Goal: Task Accomplishment & Management: Complete application form

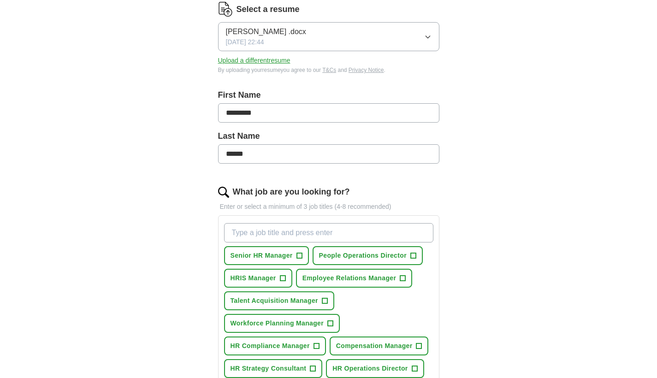
scroll to position [180, 0]
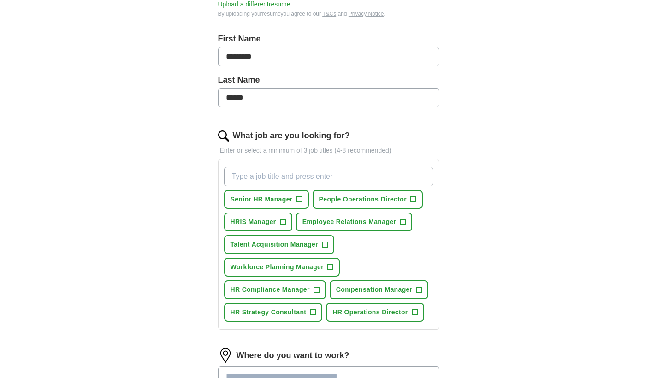
click at [280, 197] on span "Senior HR Manager" at bounding box center [262, 200] width 62 height 10
click at [346, 200] on span "People Operations Director" at bounding box center [363, 200] width 88 height 10
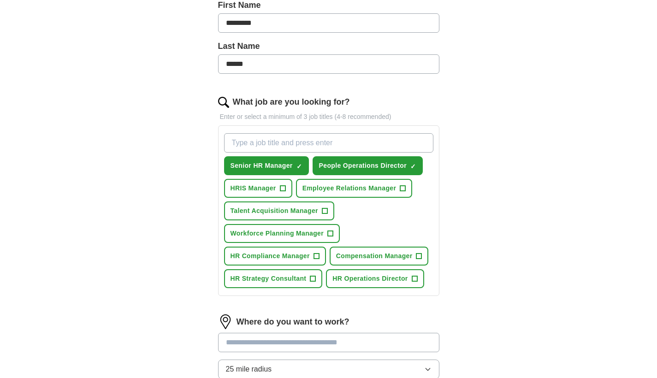
scroll to position [216, 0]
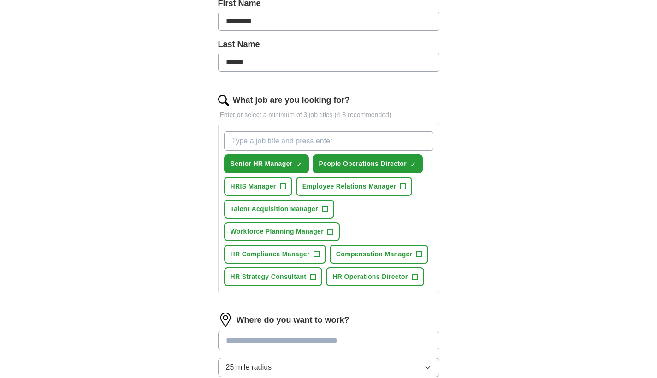
click at [349, 188] on span "Employee Relations Manager" at bounding box center [350, 187] width 94 height 10
click at [289, 254] on span "HR Compliance Manager" at bounding box center [270, 255] width 79 height 10
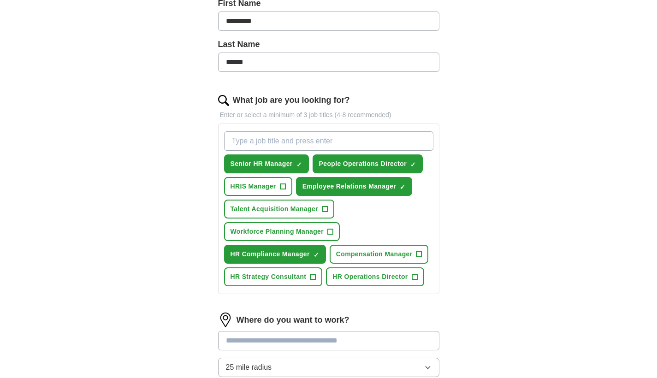
click at [286, 276] on span "HR Strategy Consultant" at bounding box center [269, 277] width 76 height 10
click at [353, 275] on span "HR Operations Director" at bounding box center [370, 277] width 75 height 10
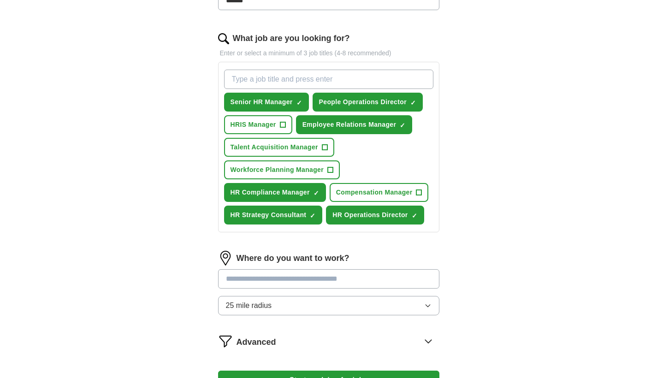
scroll to position [280, 0]
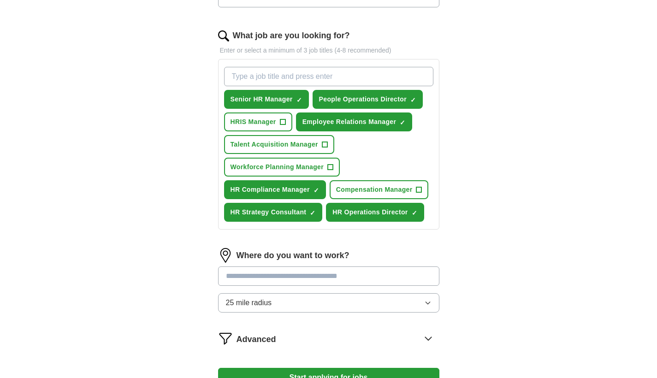
click at [360, 276] on input "text" at bounding box center [328, 276] width 221 height 19
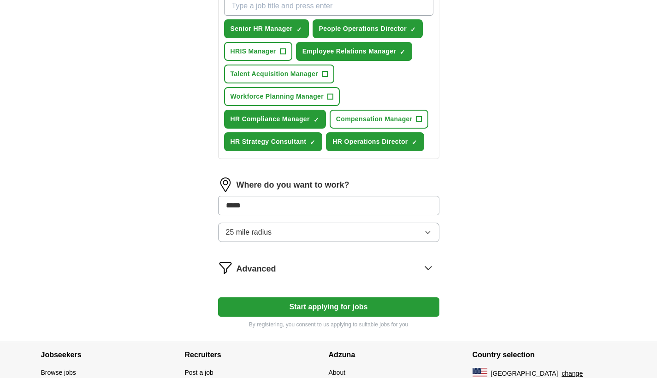
scroll to position [408, 0]
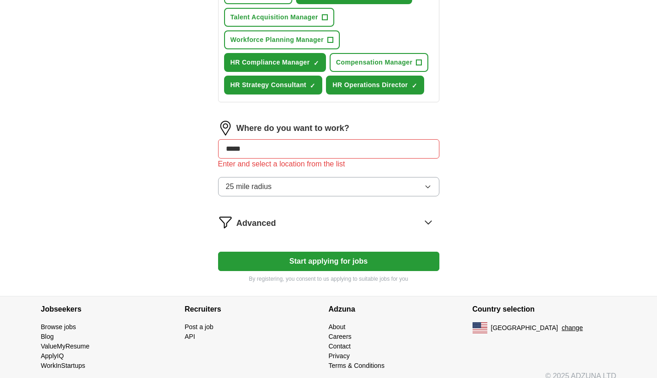
click at [376, 253] on button "Start applying for jobs" at bounding box center [328, 261] width 221 height 19
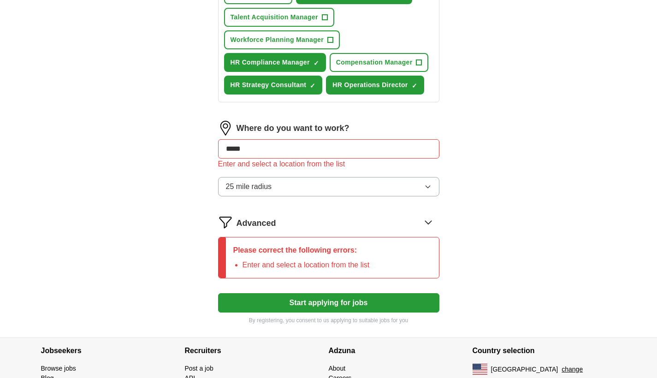
click at [340, 190] on button "25 mile radius" at bounding box center [328, 186] width 221 height 19
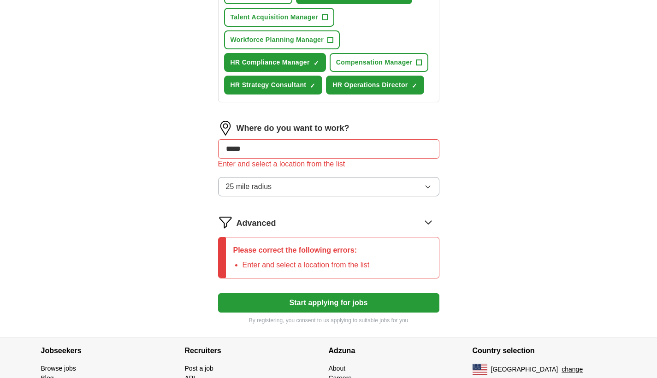
click at [310, 154] on input "*****" at bounding box center [328, 148] width 221 height 19
type input "*"
type input "******"
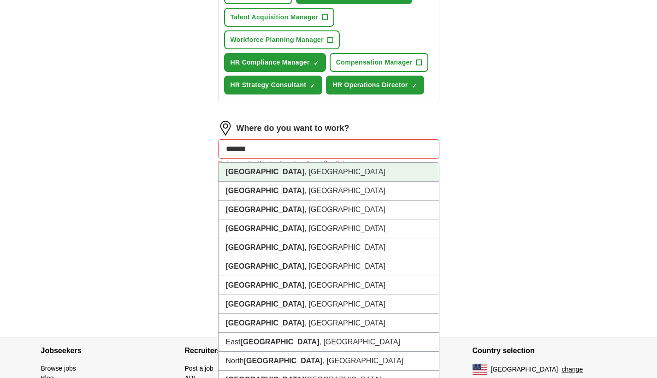
click at [278, 178] on li "[GEOGRAPHIC_DATA] , [GEOGRAPHIC_DATA]" at bounding box center [329, 172] width 221 height 19
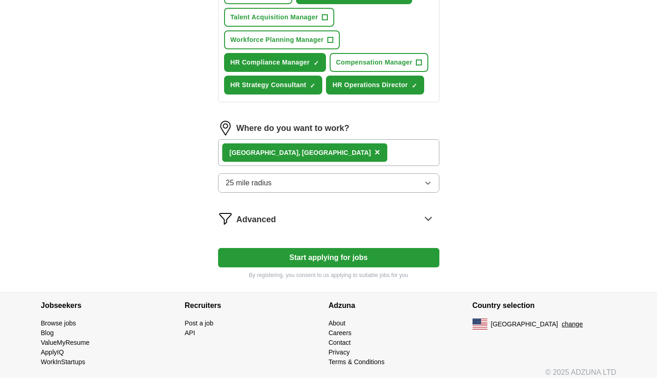
click at [285, 257] on button "Start applying for jobs" at bounding box center [328, 257] width 221 height 19
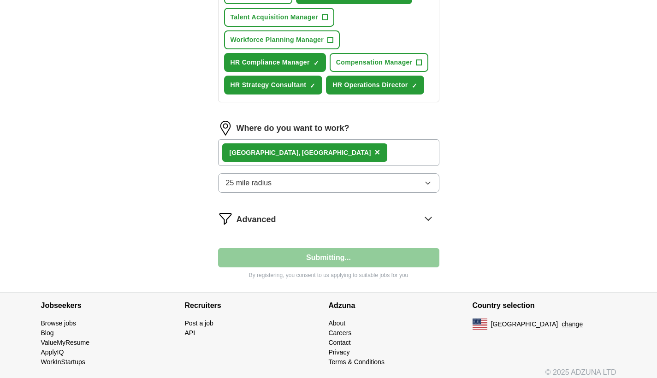
select select "**"
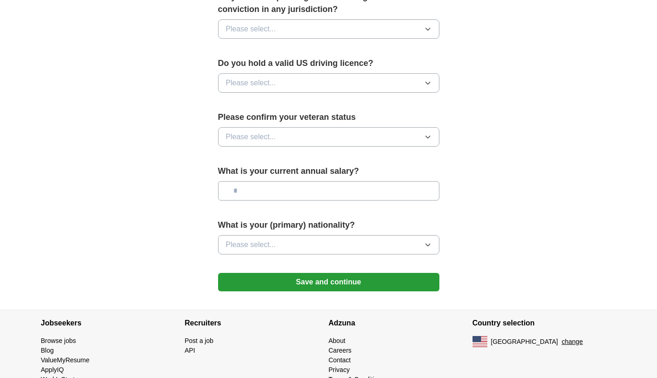
scroll to position [572, 0]
